Goal: Information Seeking & Learning: Understand process/instructions

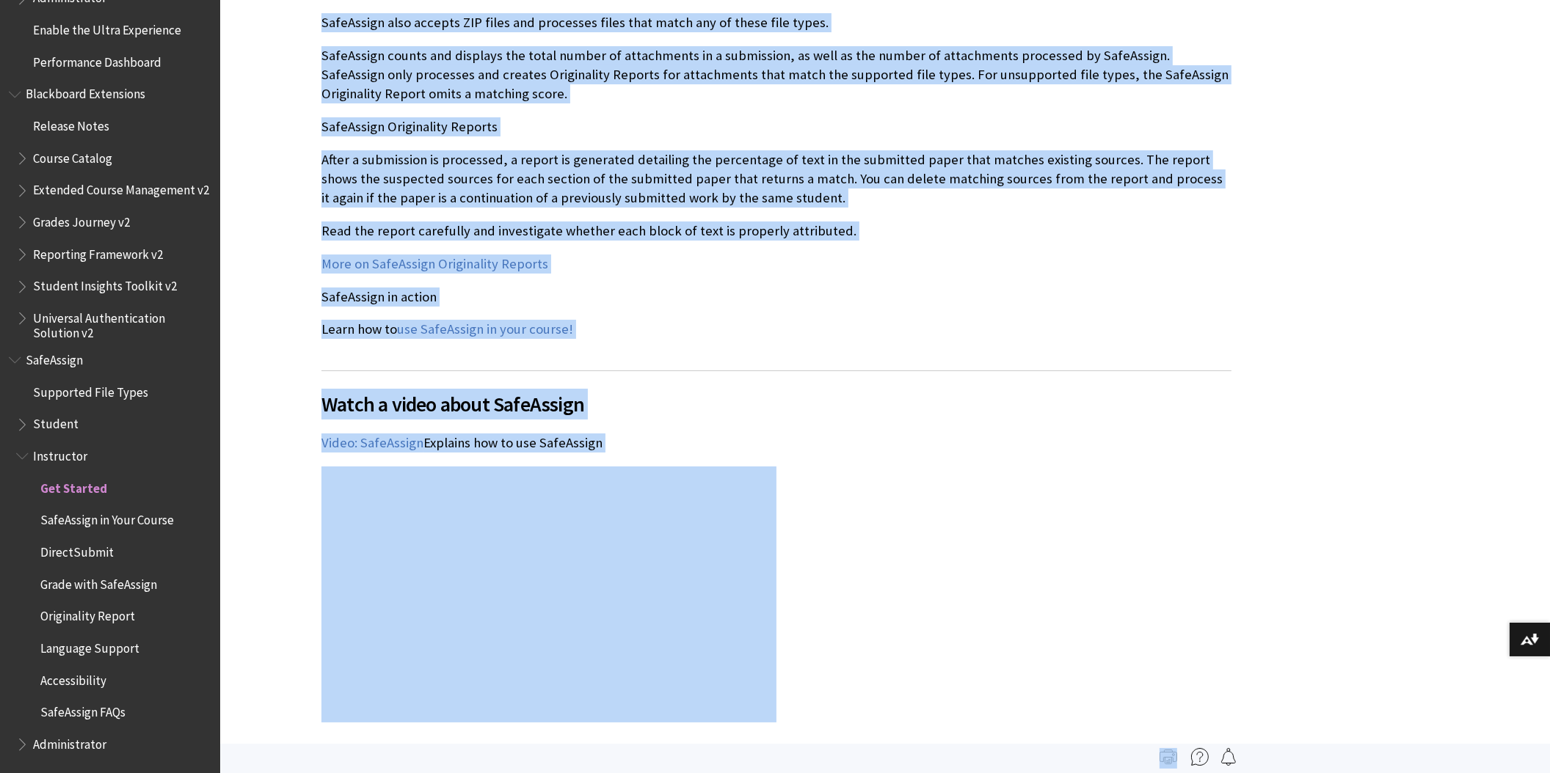
scroll to position [1526, 0]
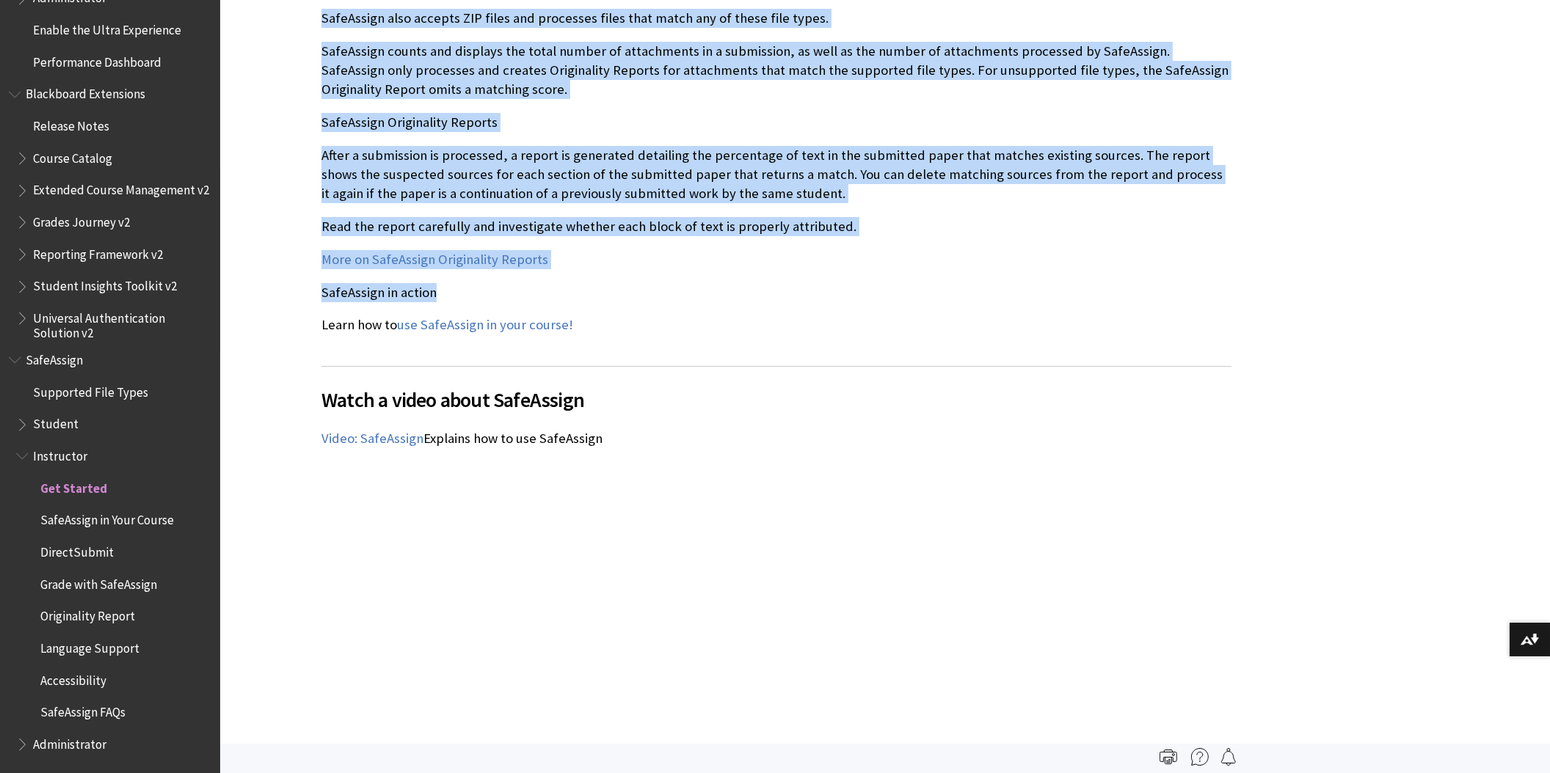
drag, startPoint x: 320, startPoint y: 357, endPoint x: 729, endPoint y: 295, distance: 414.2
copy div "How does SafeAssign work? SafeAssign compares submitted assignments against a s…"
click at [1008, 261] on p "More on SafeAssign Originality Reports" at bounding box center [776, 259] width 910 height 19
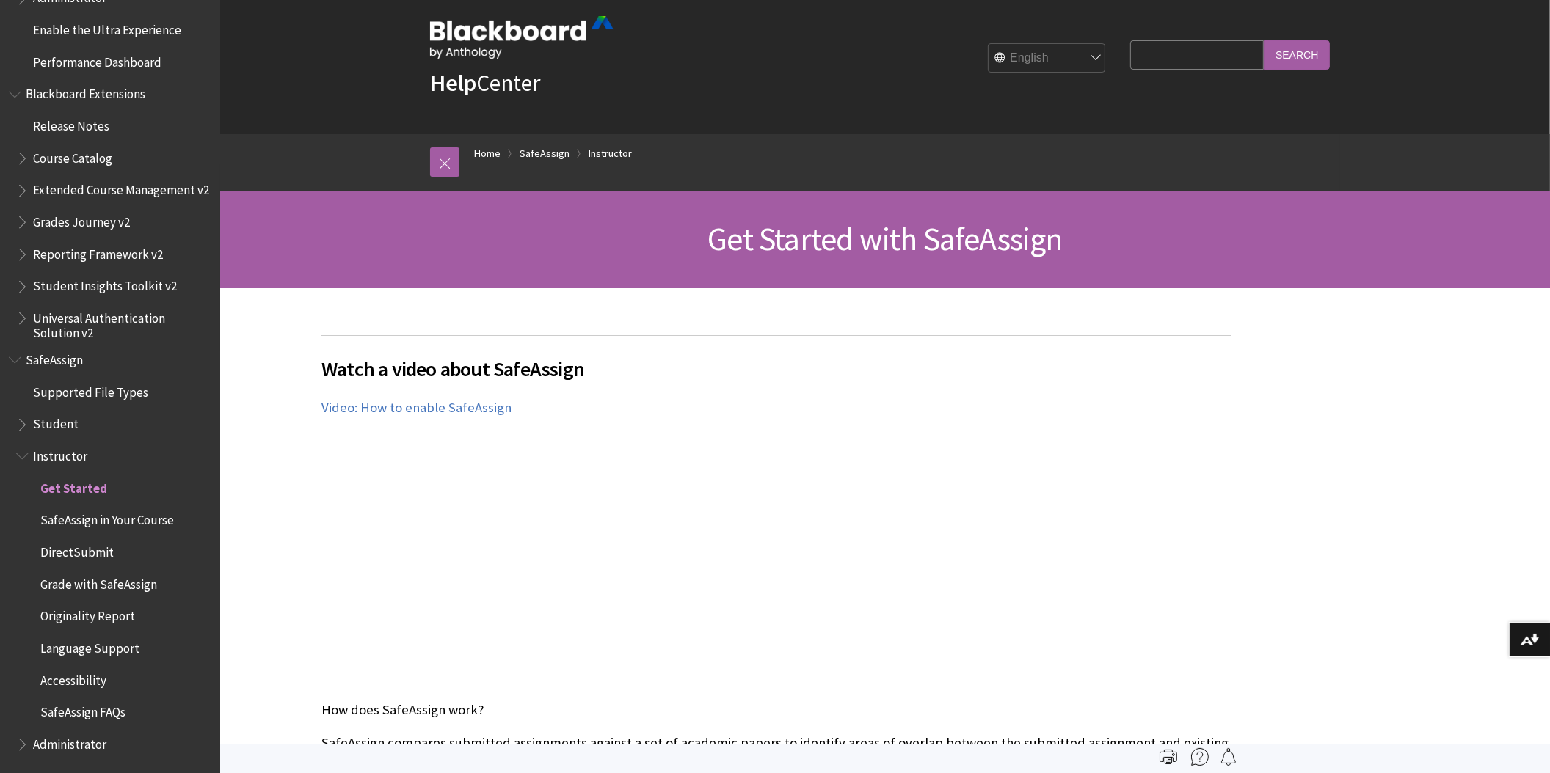
scroll to position [0, 0]
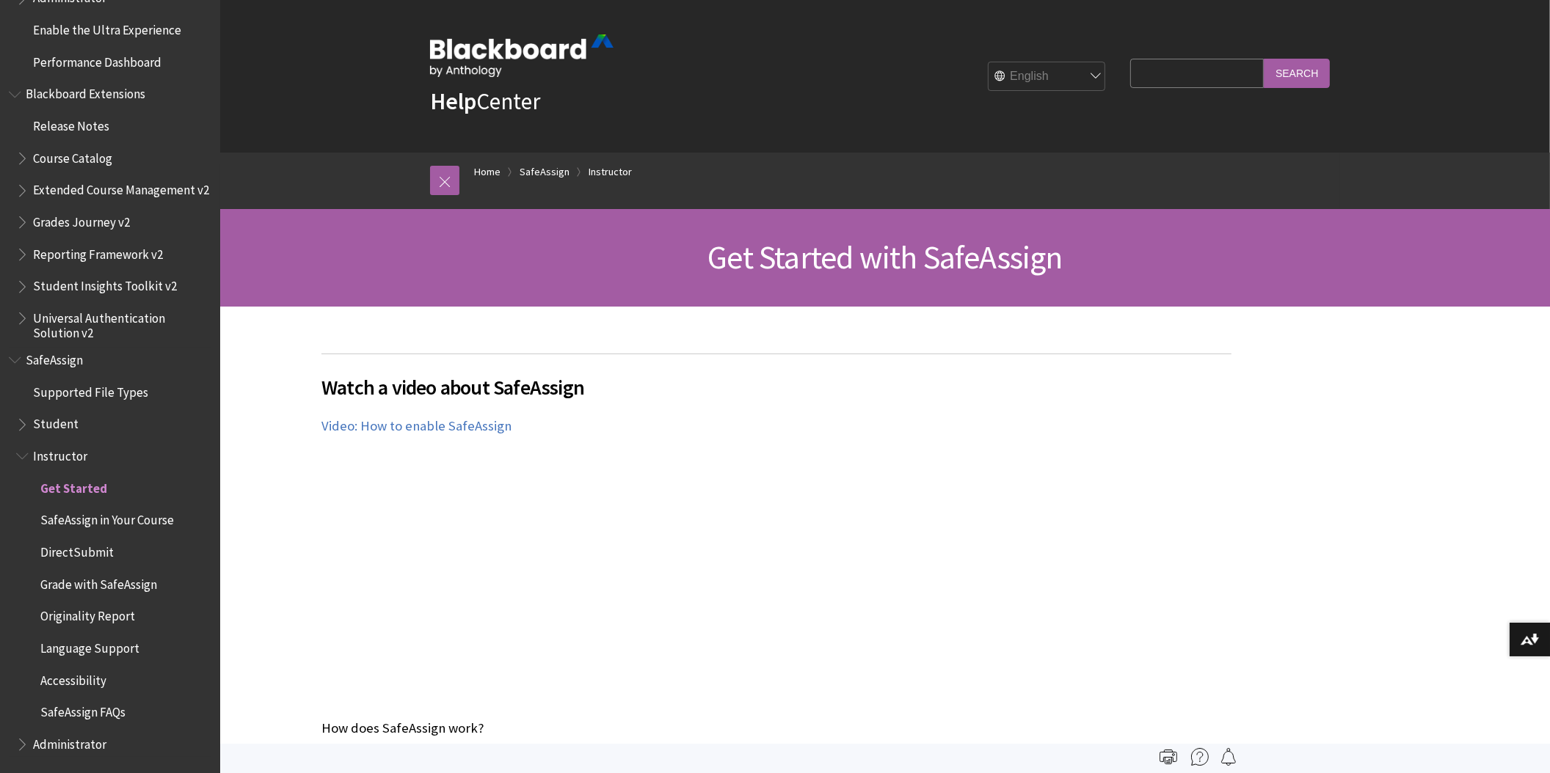
click at [57, 426] on span "Student" at bounding box center [55, 422] width 45 height 20
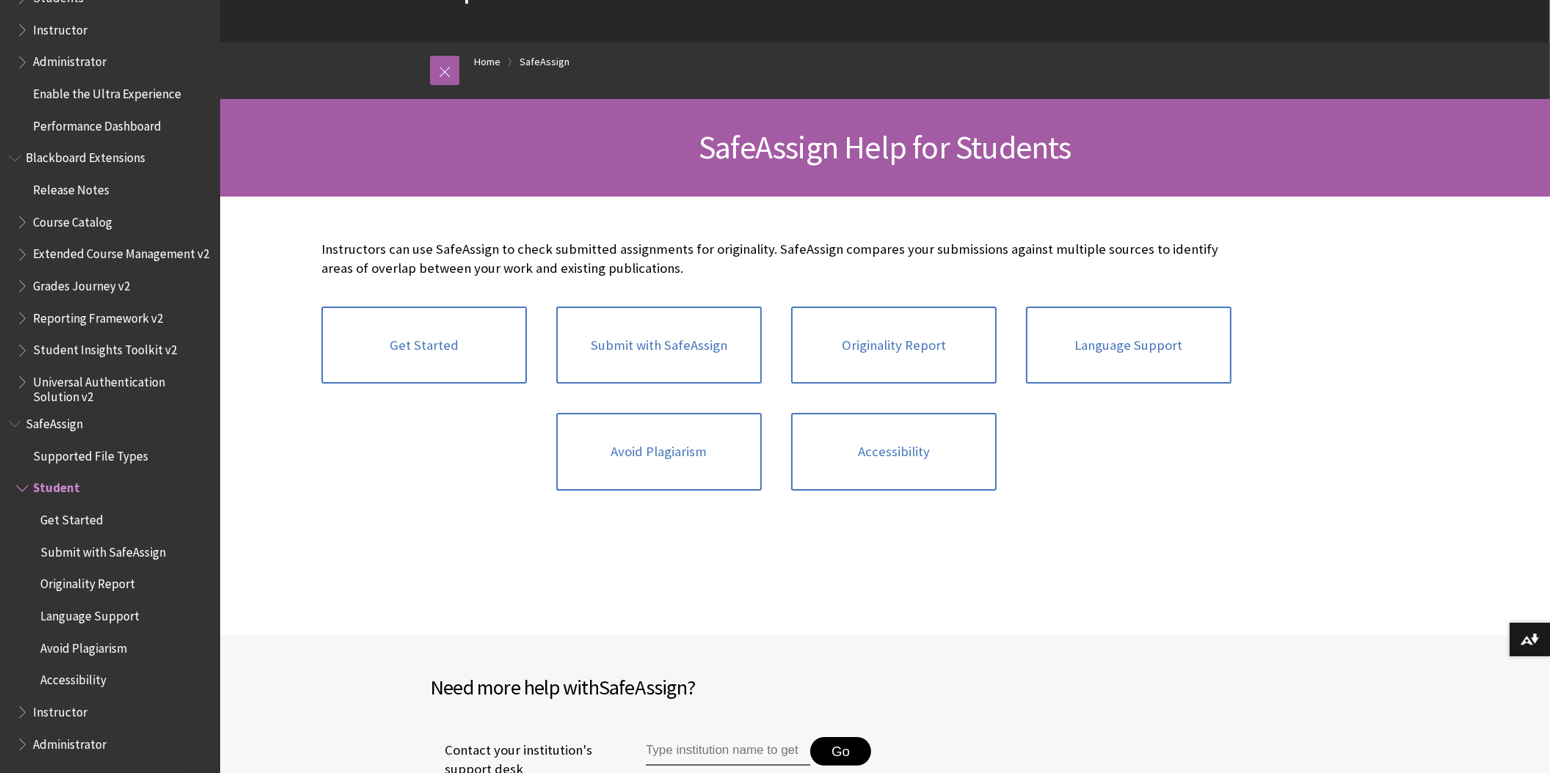
scroll to position [122, 0]
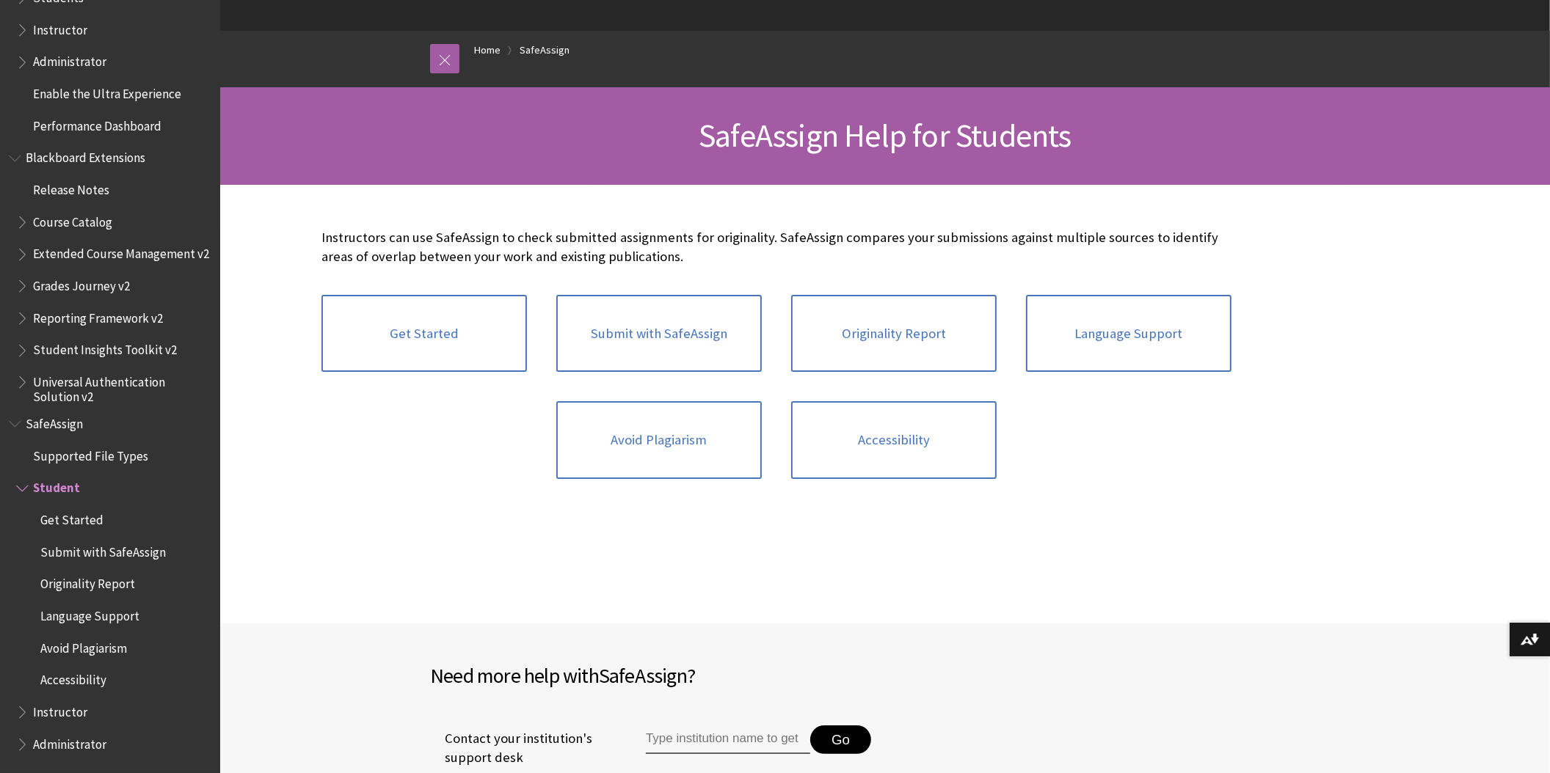
click at [109, 647] on span "Avoid Plagiarism" at bounding box center [83, 646] width 87 height 20
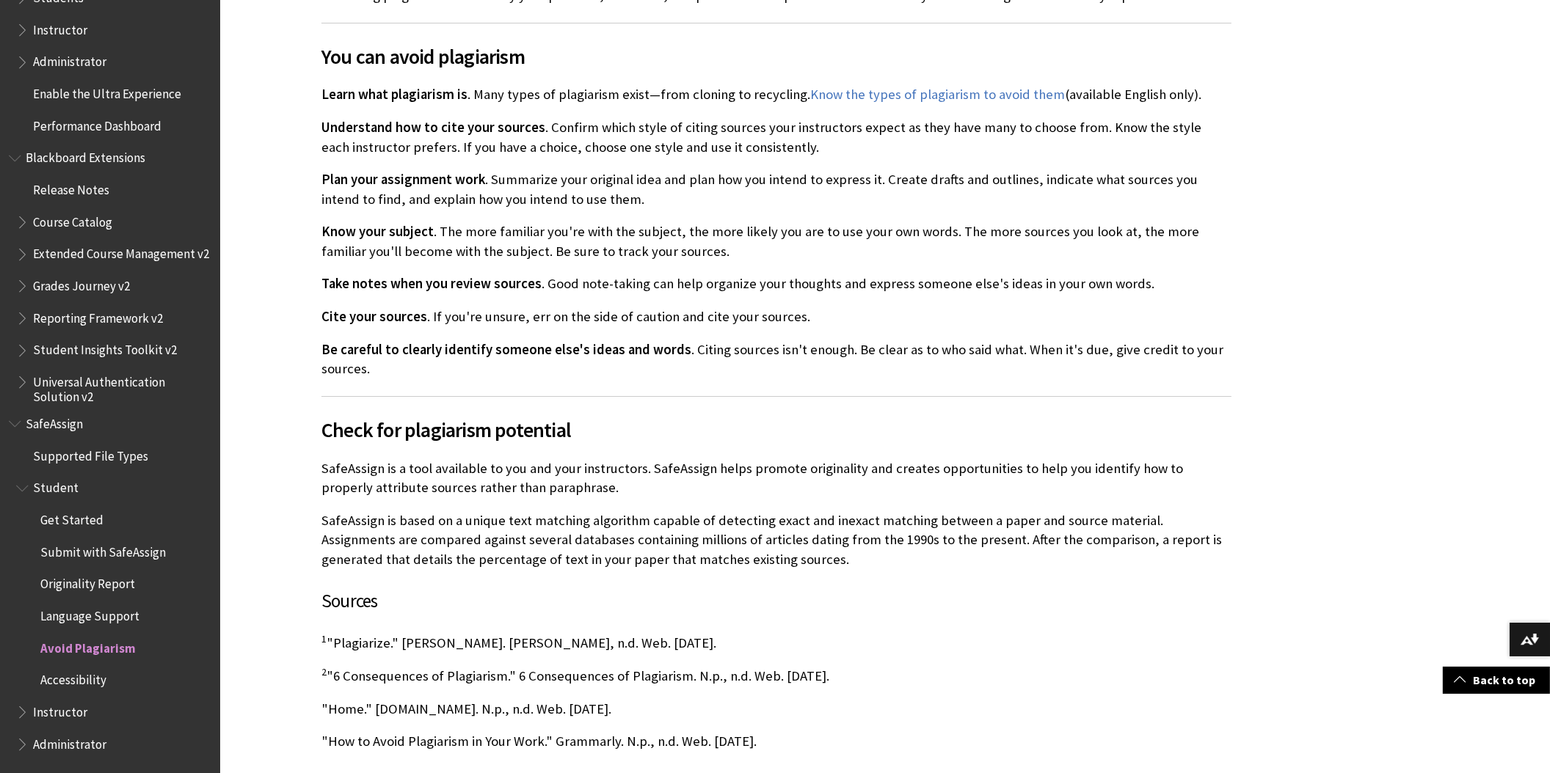
scroll to position [733, 0]
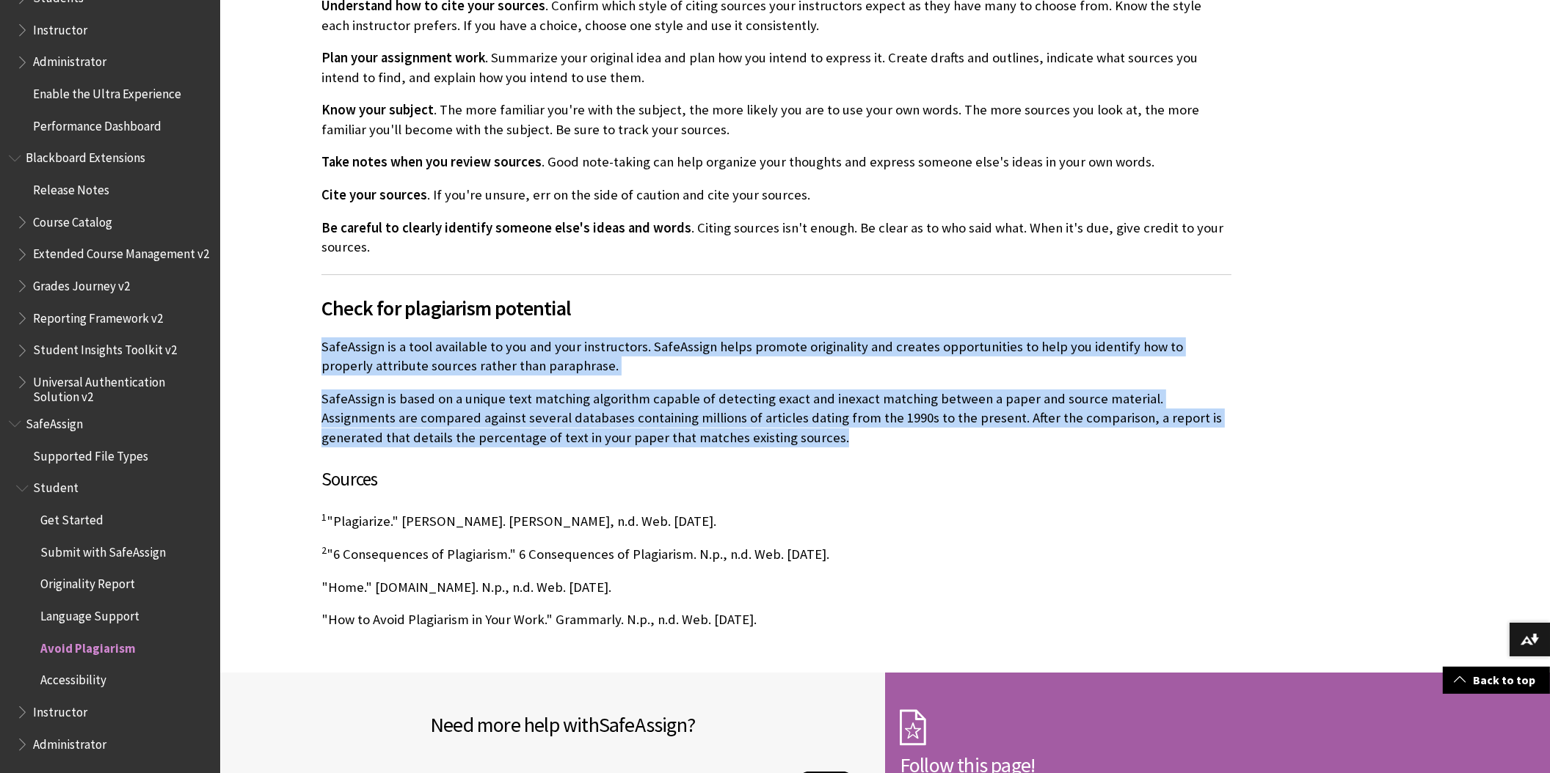
drag, startPoint x: 321, startPoint y: 340, endPoint x: 758, endPoint y: 436, distance: 447.1
click at [758, 436] on div "Plagiarism is a serious offense with serious consequences. Merriam-Webster defi…" at bounding box center [776, 123] width 939 height 1099
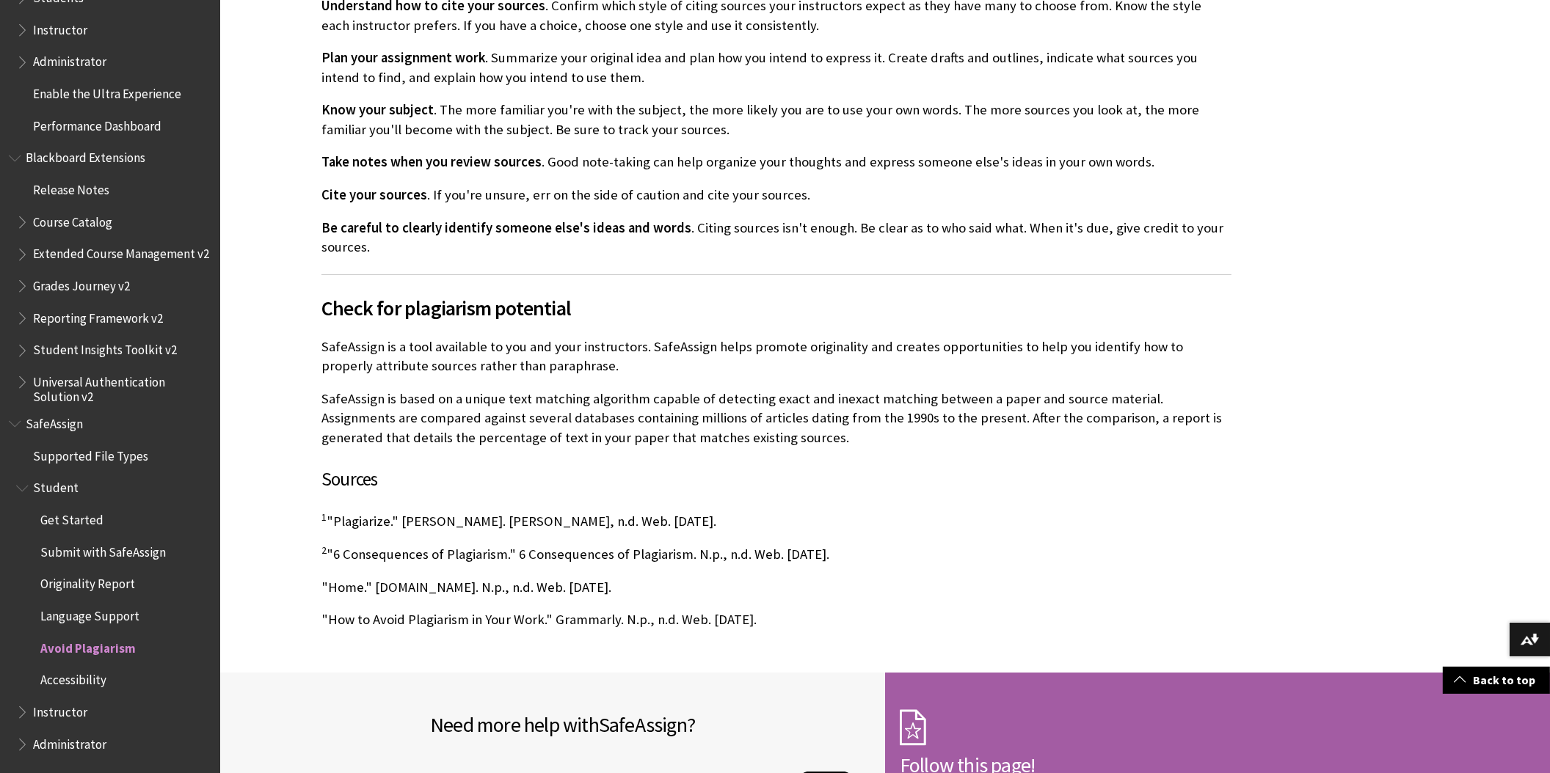
click at [726, 303] on span "Check for plagiarism potential" at bounding box center [776, 308] width 910 height 31
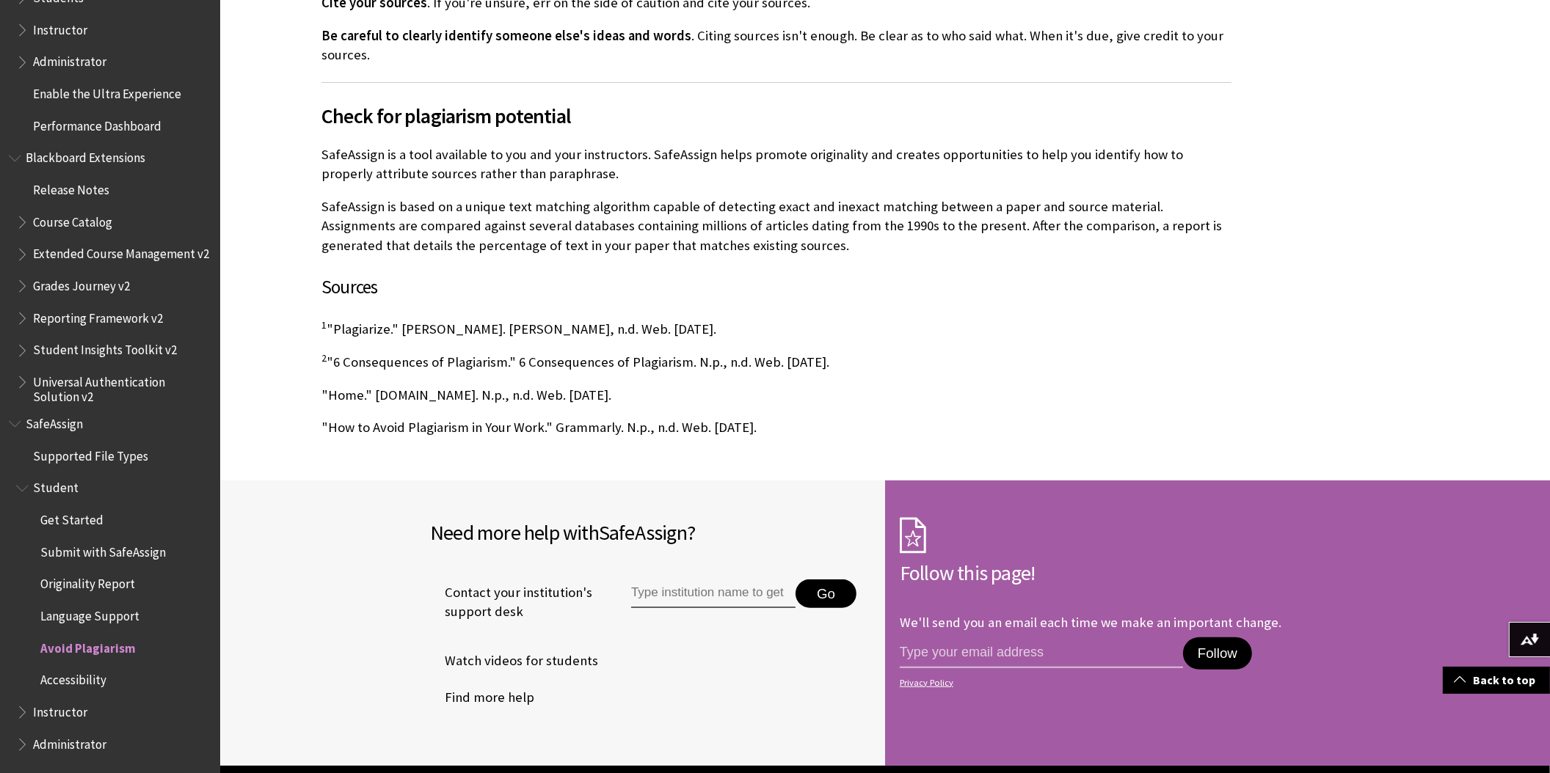
scroll to position [978, 0]
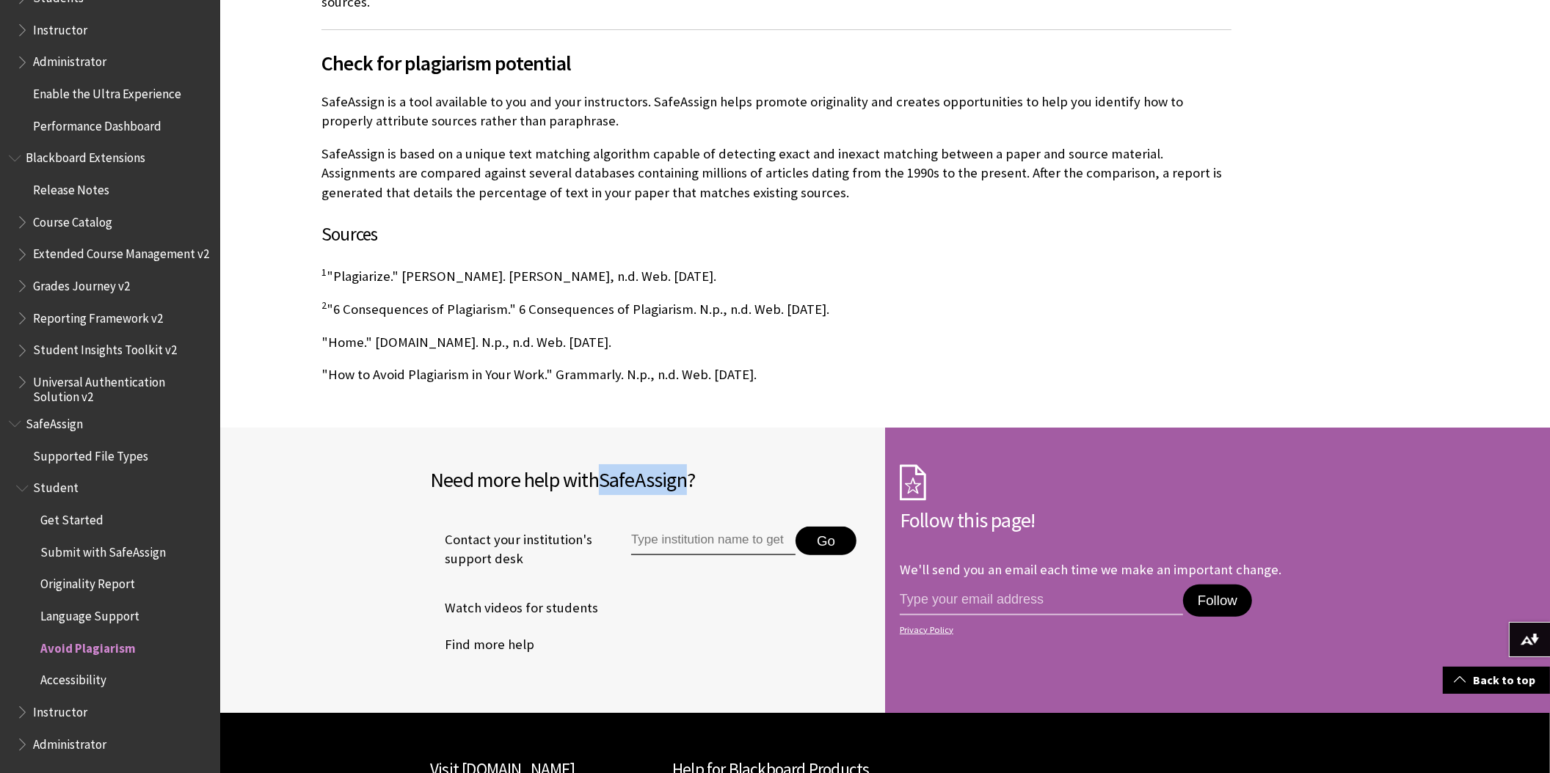
drag, startPoint x: 610, startPoint y: 477, endPoint x: 692, endPoint y: 483, distance: 82.4
click at [687, 483] on span "SafeAssign" at bounding box center [643, 480] width 88 height 26
drag, startPoint x: 692, startPoint y: 483, endPoint x: 657, endPoint y: 481, distance: 35.3
copy span "SafeAssign"
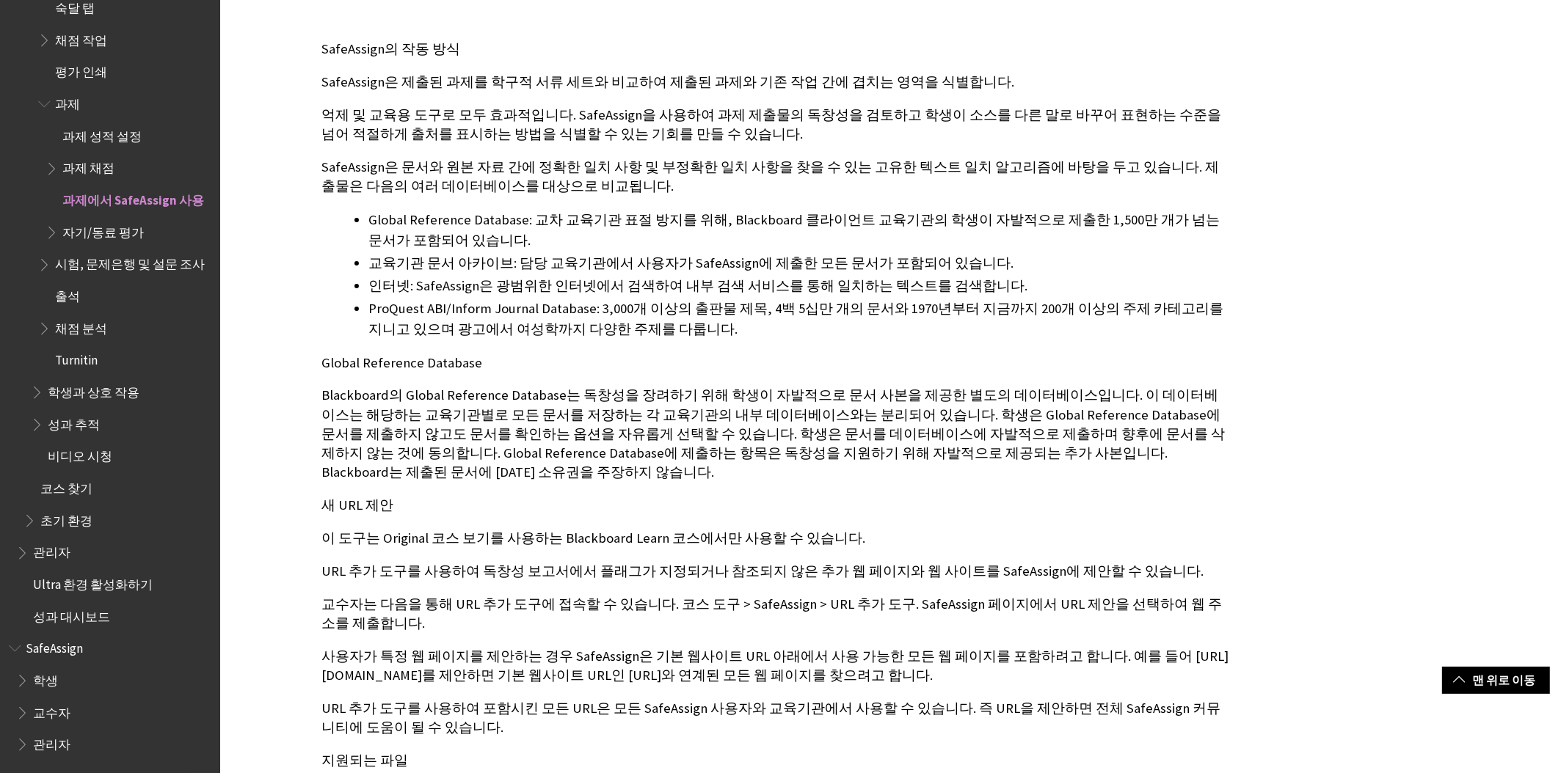
scroll to position [978, 0]
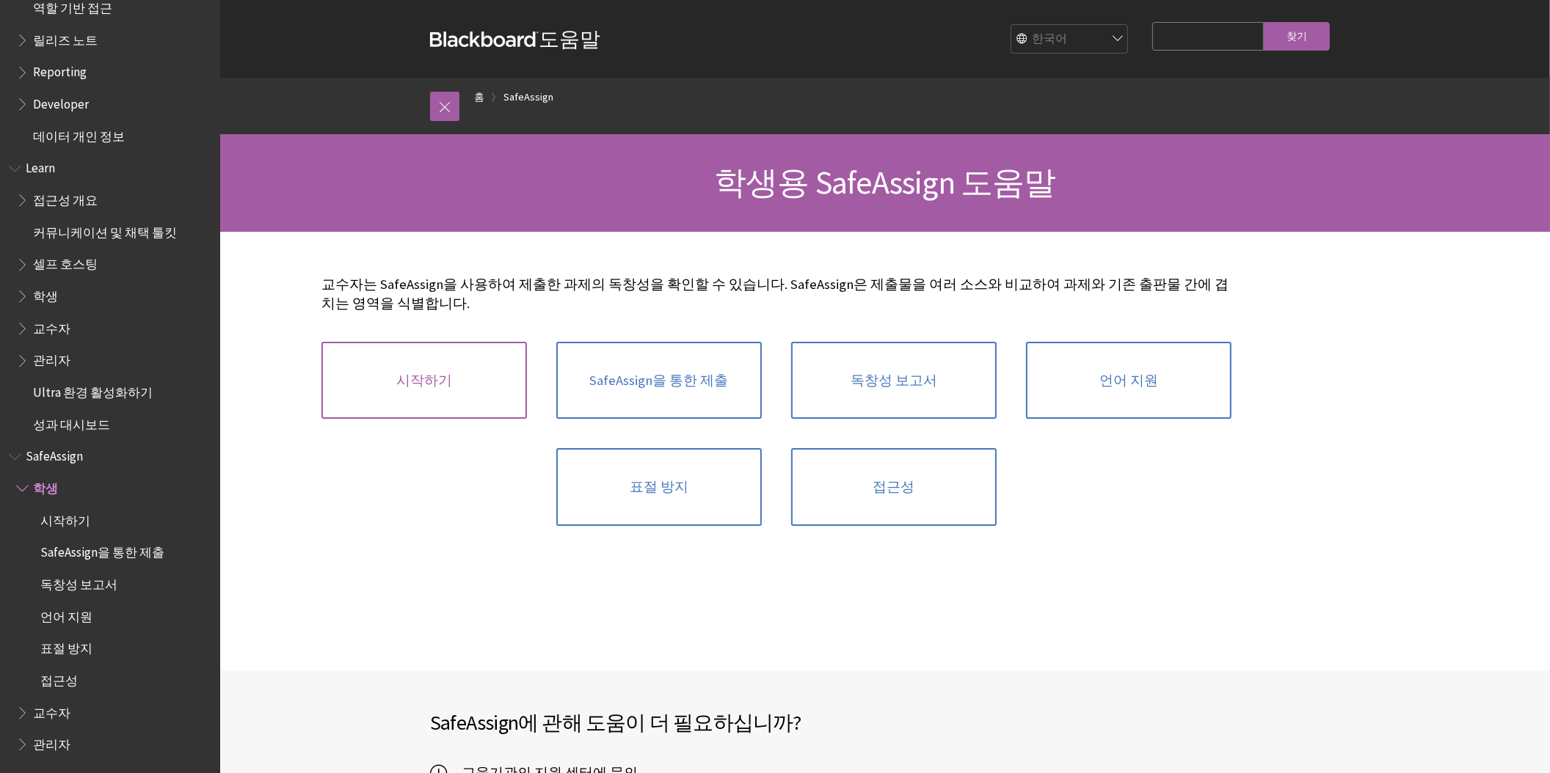
click at [454, 379] on link "시작하기" at bounding box center [423, 381] width 205 height 78
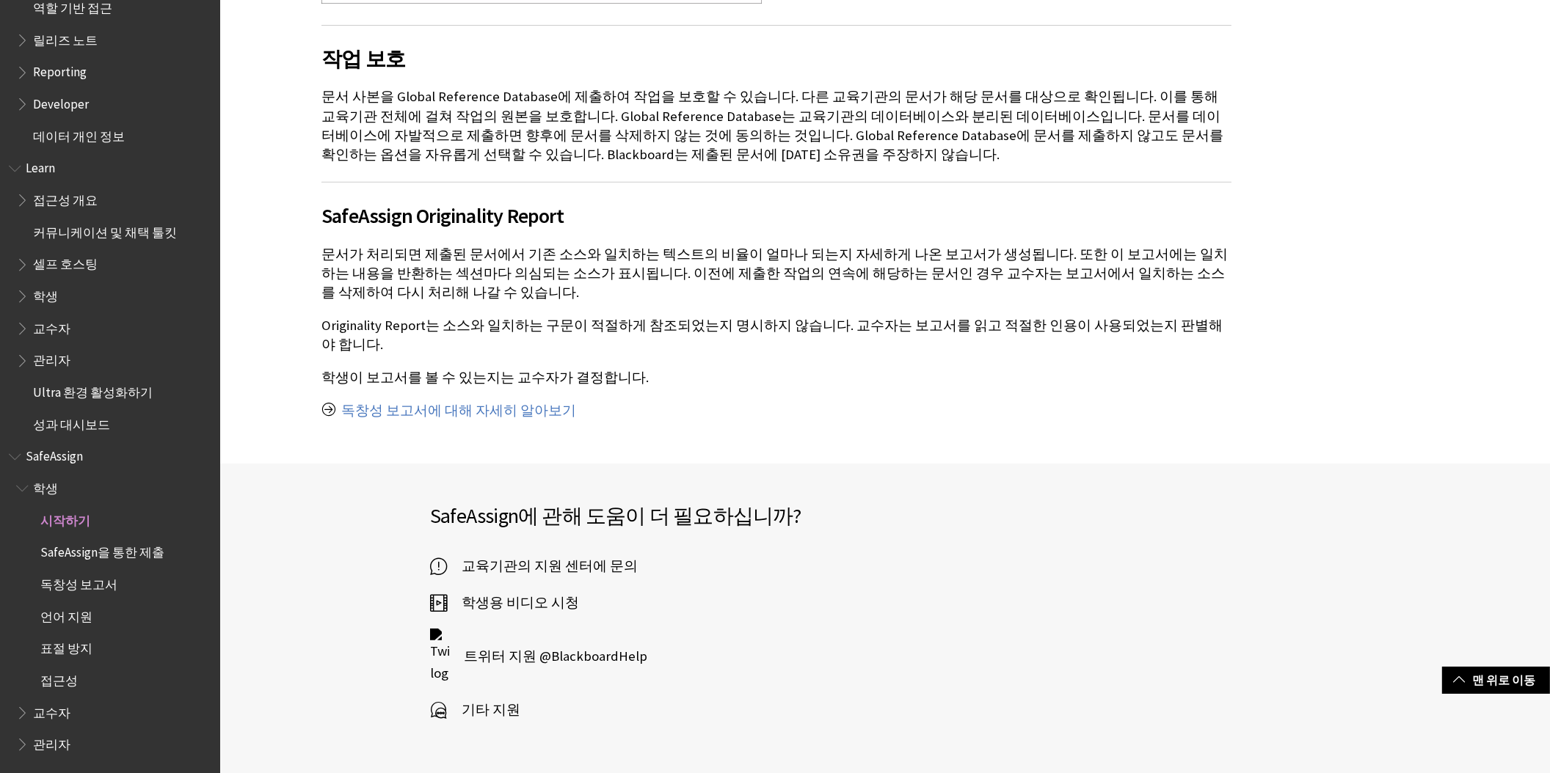
scroll to position [733, 0]
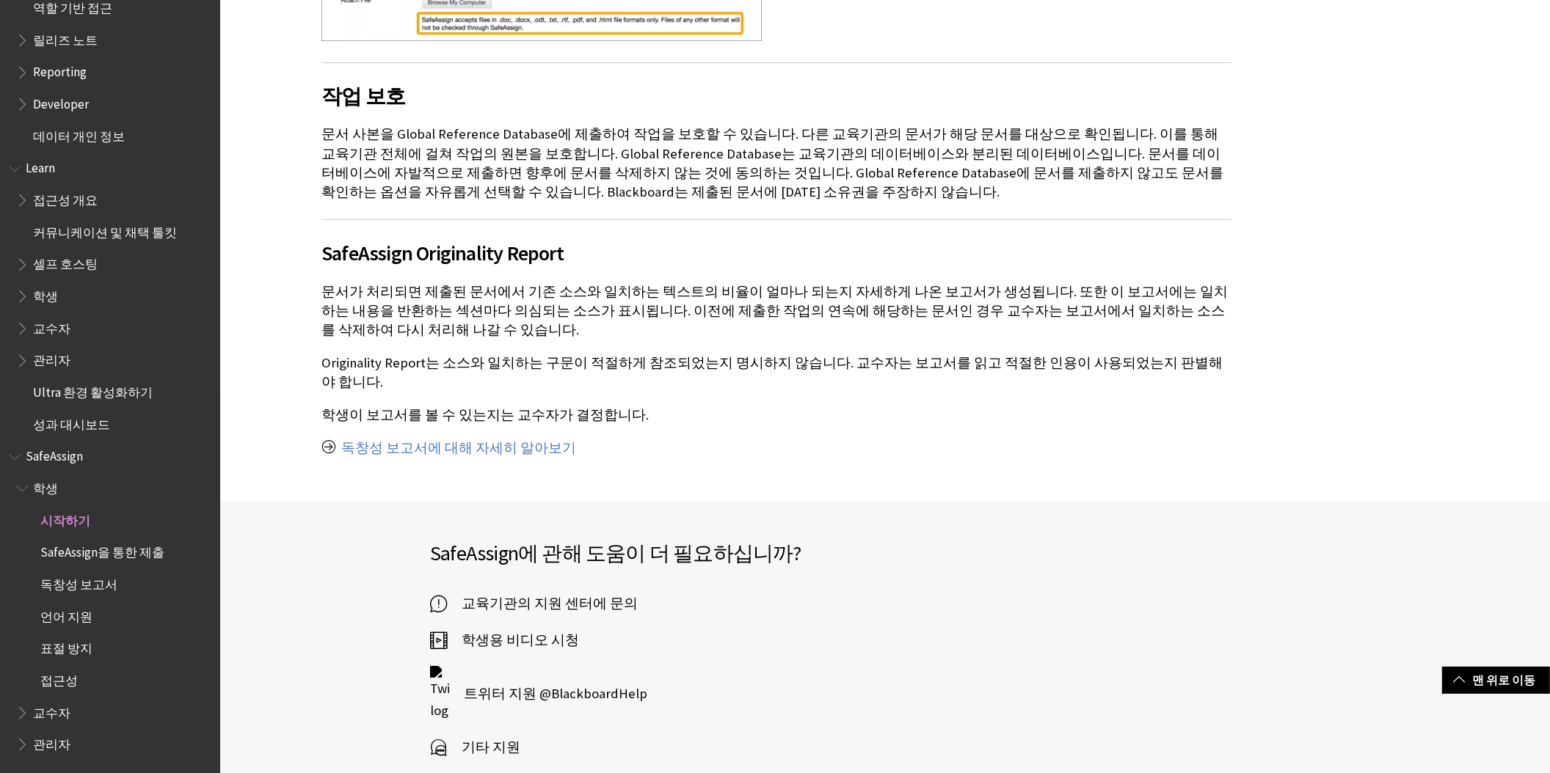
click at [117, 553] on span "SafeAssign을 통한 제출" at bounding box center [102, 551] width 124 height 20
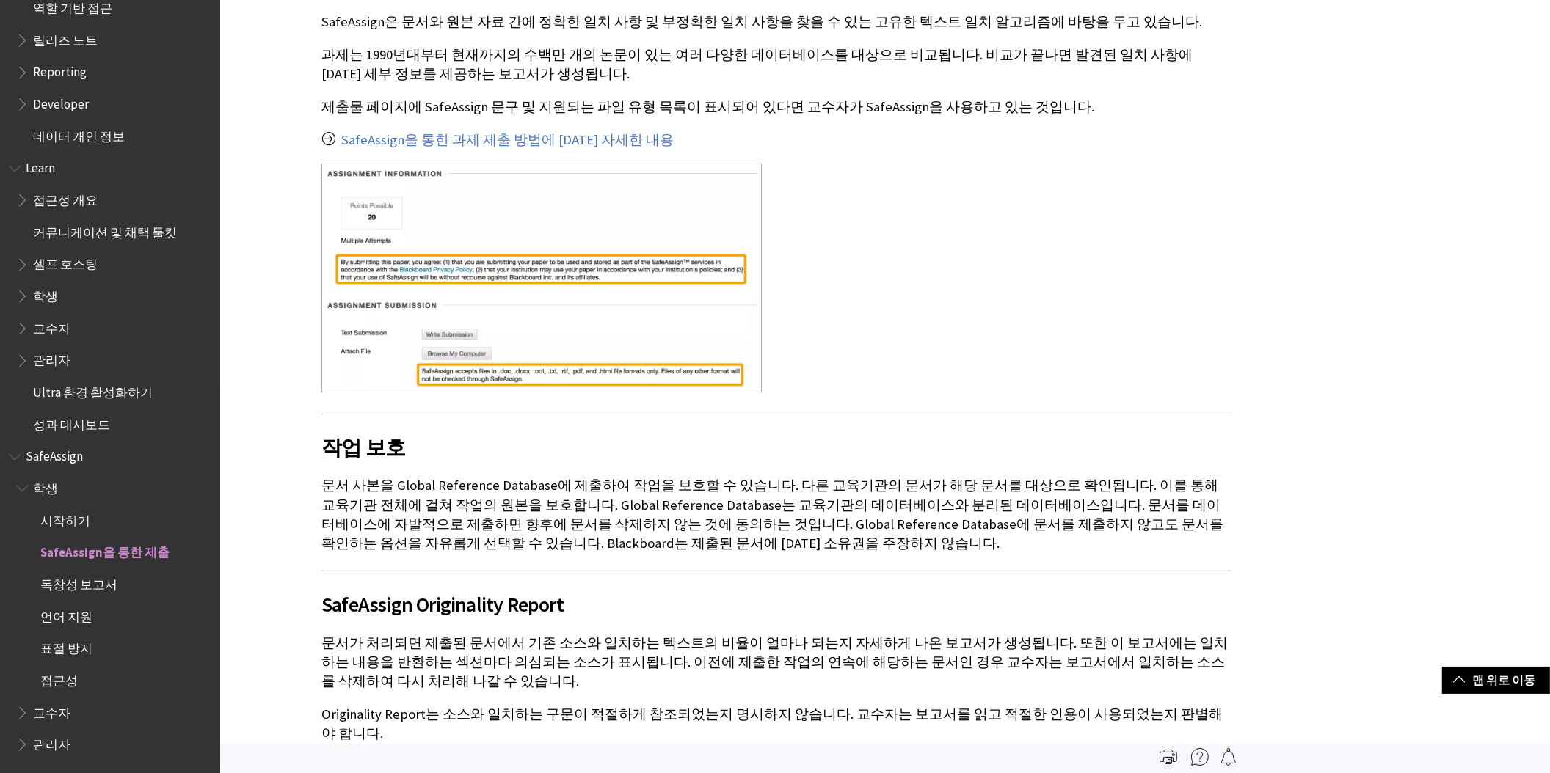
scroll to position [366, 0]
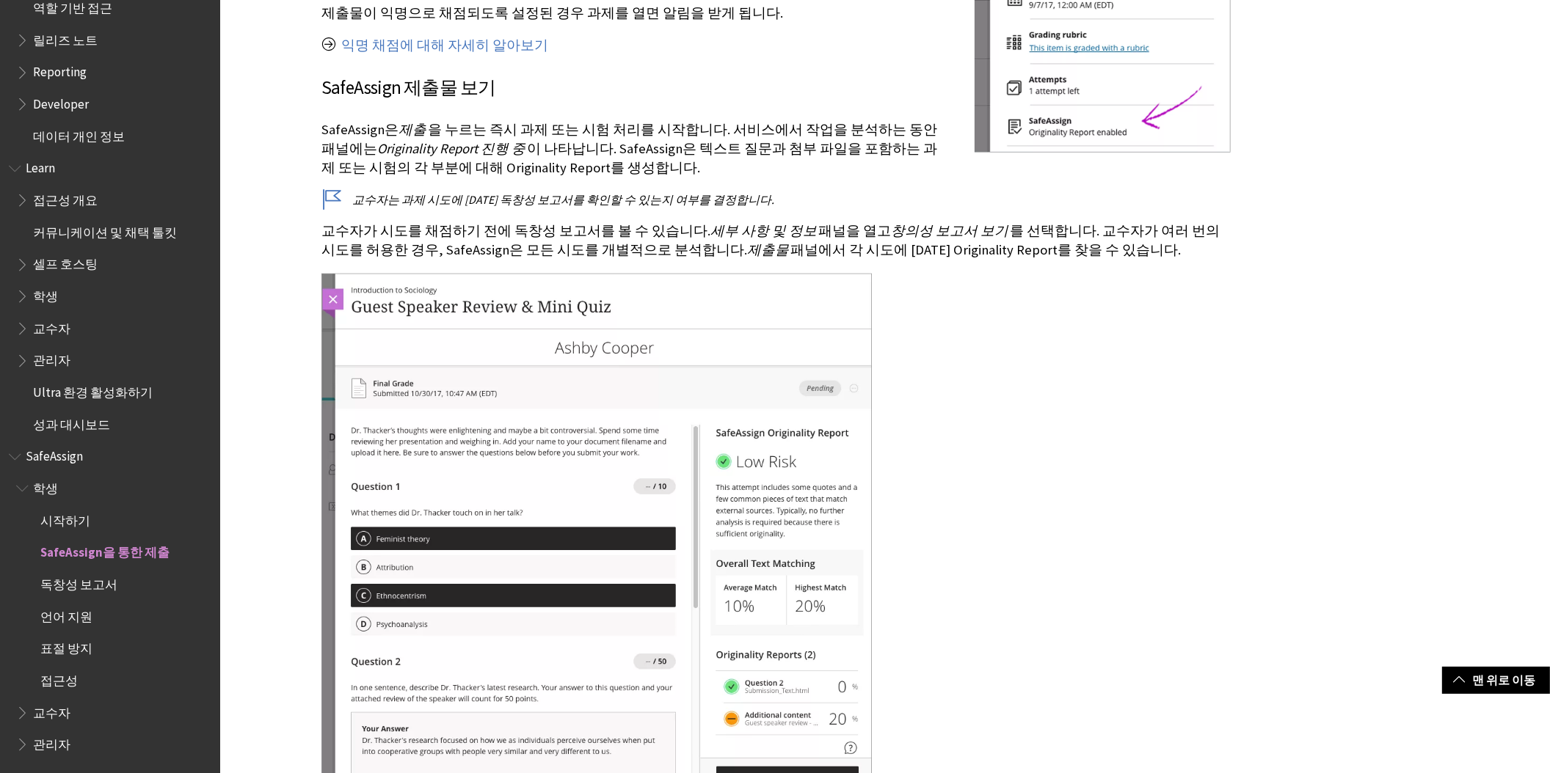
scroll to position [1835, 0]
